Goal: Use online tool/utility: Utilize a website feature to perform a specific function

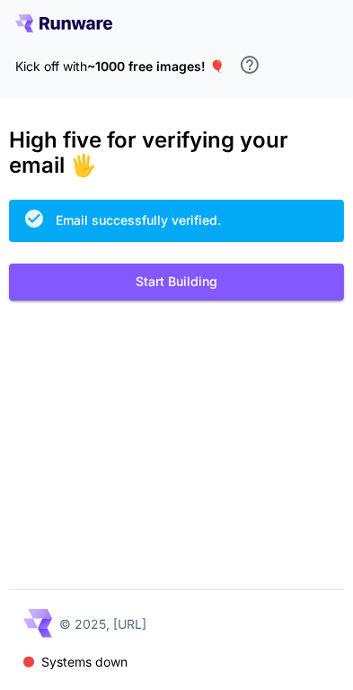
click at [237, 281] on button "Start Building" at bounding box center [176, 281] width 335 height 37
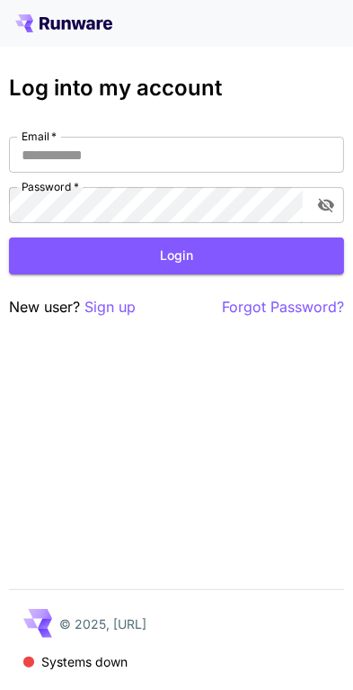
click at [224, 153] on input "Email   *" at bounding box center [176, 155] width 335 height 36
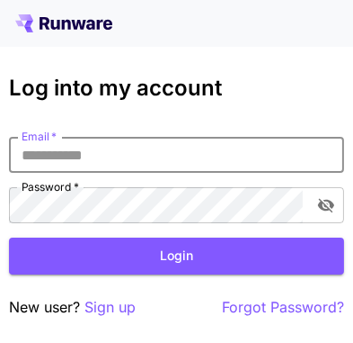
click at [51, 117] on div "Log into my account Email   * Email   * Password   * Password   * Login New use…" at bounding box center [176, 197] width 335 height 243
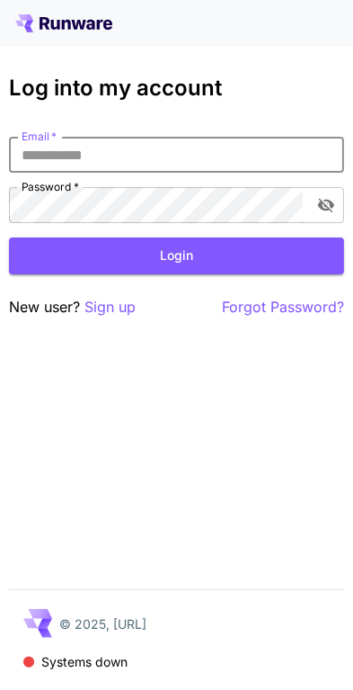
click at [250, 159] on input "Email   *" at bounding box center [176, 155] width 335 height 36
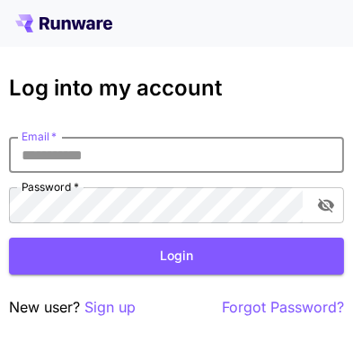
paste input "**********"
type input "**********"
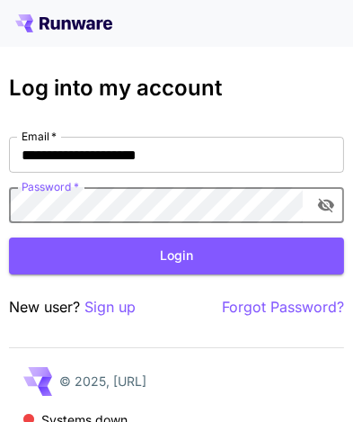
click at [314, 205] on button "toggle password visibility" at bounding box center [326, 205] width 32 height 32
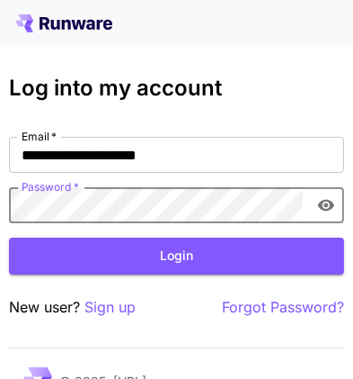
click at [249, 263] on button "Login" at bounding box center [176, 255] width 335 height 37
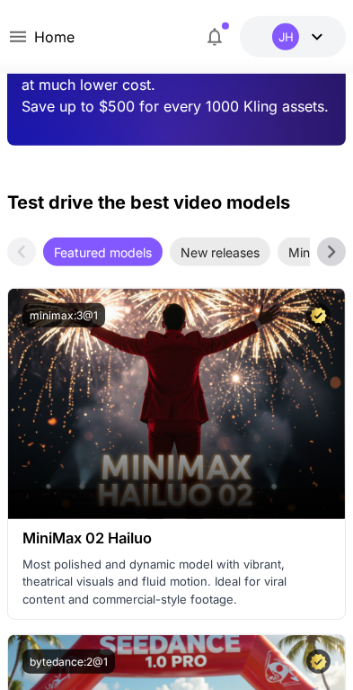
scroll to position [526, 0]
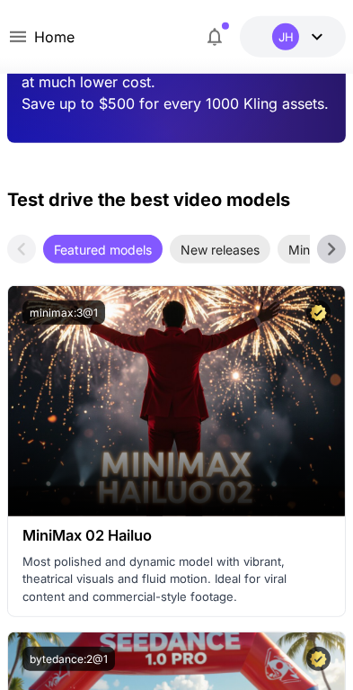
click at [247, 397] on icon at bounding box center [247, 403] width 13 height 13
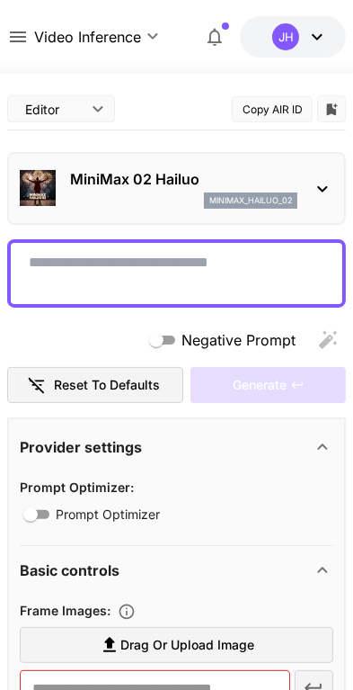
type input "*"
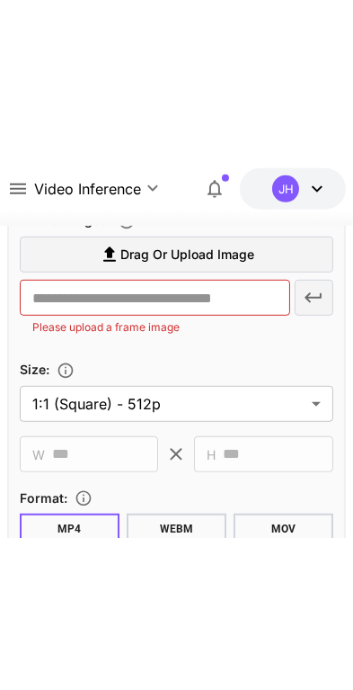
scroll to position [548, 0]
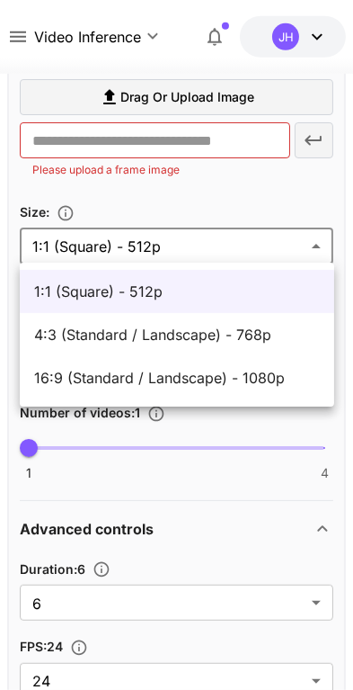
click at [220, 392] on li "16:9 (Standard / Landscape) - 1080p" at bounding box center [177, 377] width 315 height 43
type input "**********"
type input "****"
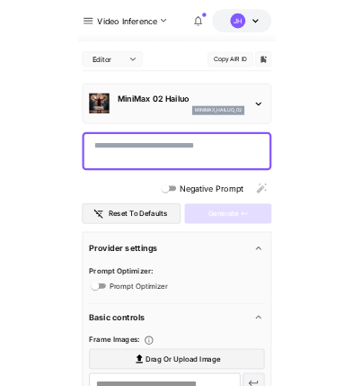
scroll to position [0, 0]
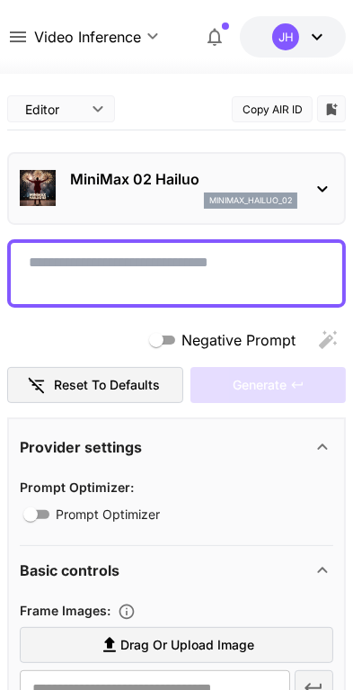
click at [220, 268] on textarea "Negative Prompt" at bounding box center [177, 273] width 296 height 43
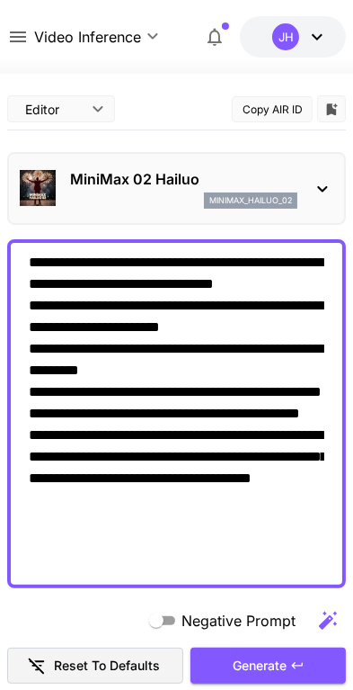
type textarea "**********"
click at [277, 665] on div "Generate" at bounding box center [269, 665] width 156 height 37
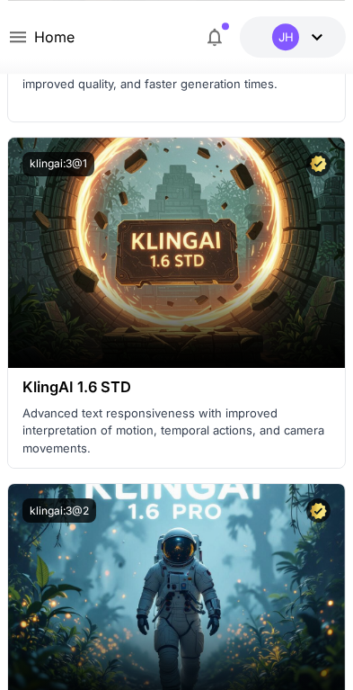
scroll to position [3096, 0]
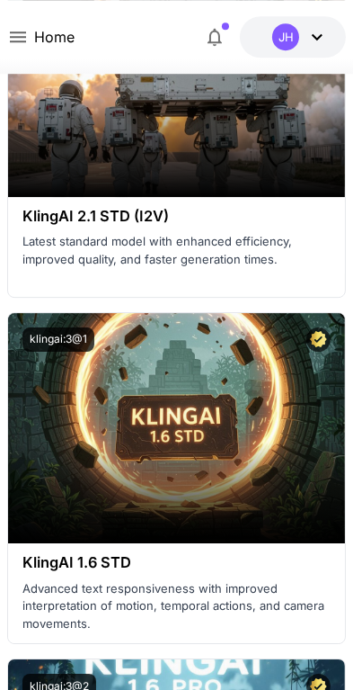
click at [305, 33] on div "JH" at bounding box center [300, 36] width 56 height 27
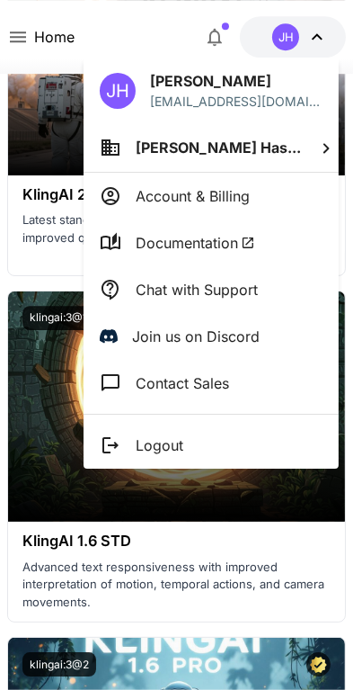
scroll to position [3075, 0]
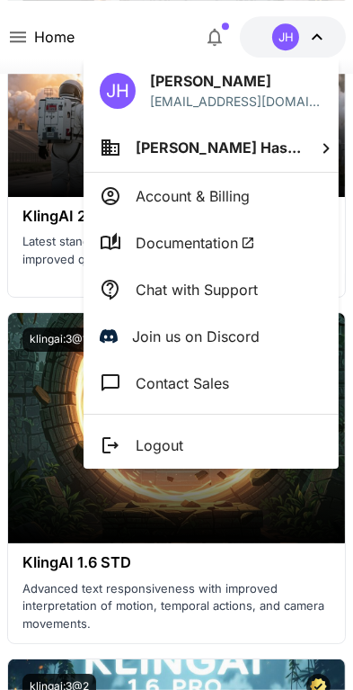
click at [138, 153] on span "[PERSON_NAME] Has..." at bounding box center [218, 147] width 165 height 18
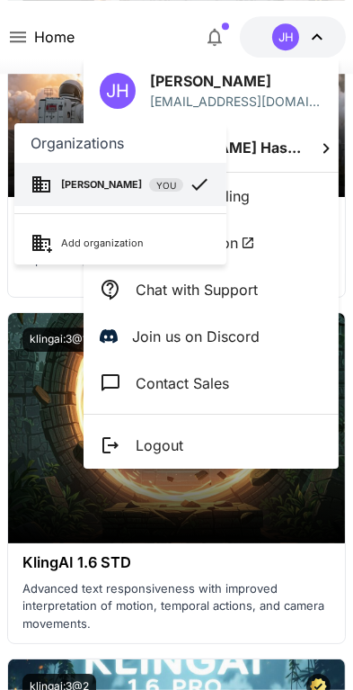
scroll to position [3096, 0]
click at [238, 576] on div at bounding box center [176, 345] width 353 height 690
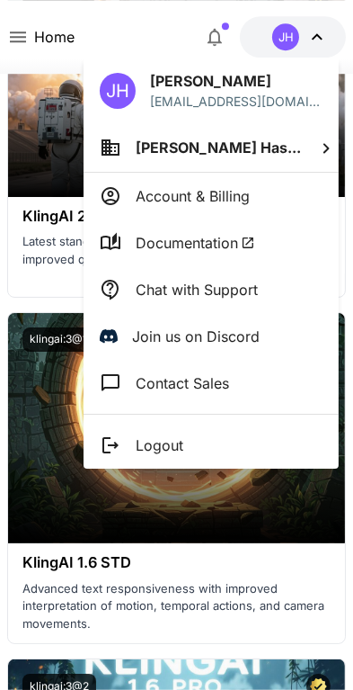
click at [35, 148] on div at bounding box center [176, 345] width 353 height 690
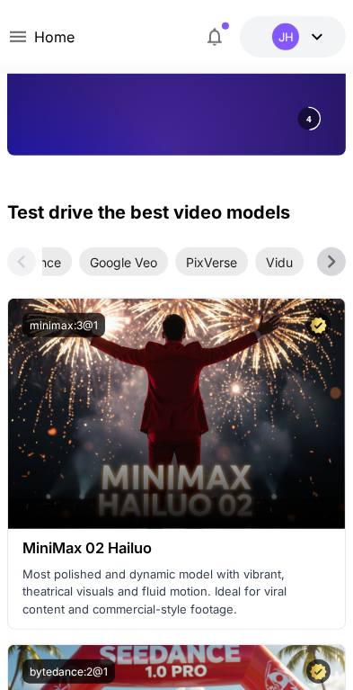
scroll to position [0, 0]
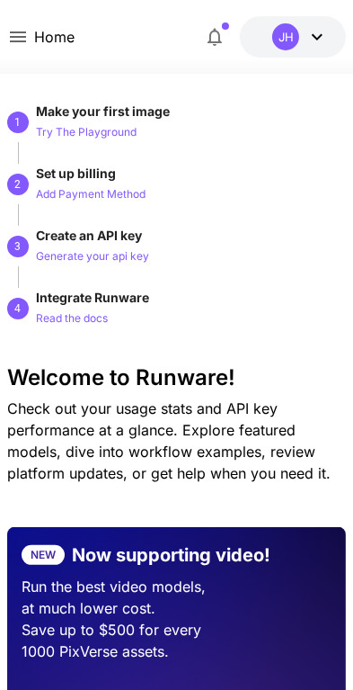
click at [284, 419] on p "Check out your usage stats and API key performance at a glance. Explore feature…" at bounding box center [176, 440] width 339 height 86
click at [80, 245] on button "Generate your api key" at bounding box center [92, 256] width 113 height 22
